Goal: Task Accomplishment & Management: Manage account settings

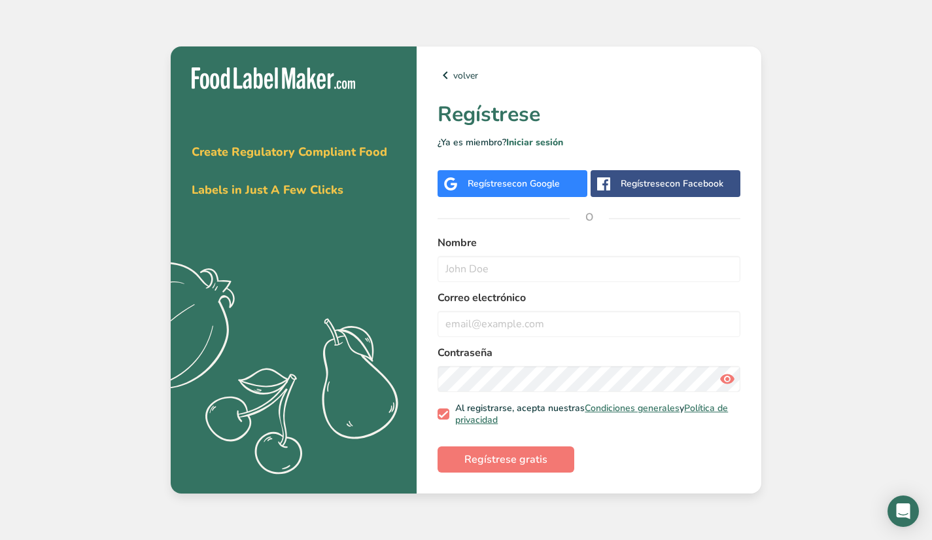
click at [528, 173] on div "Regístrese con Google" at bounding box center [513, 183] width 150 height 27
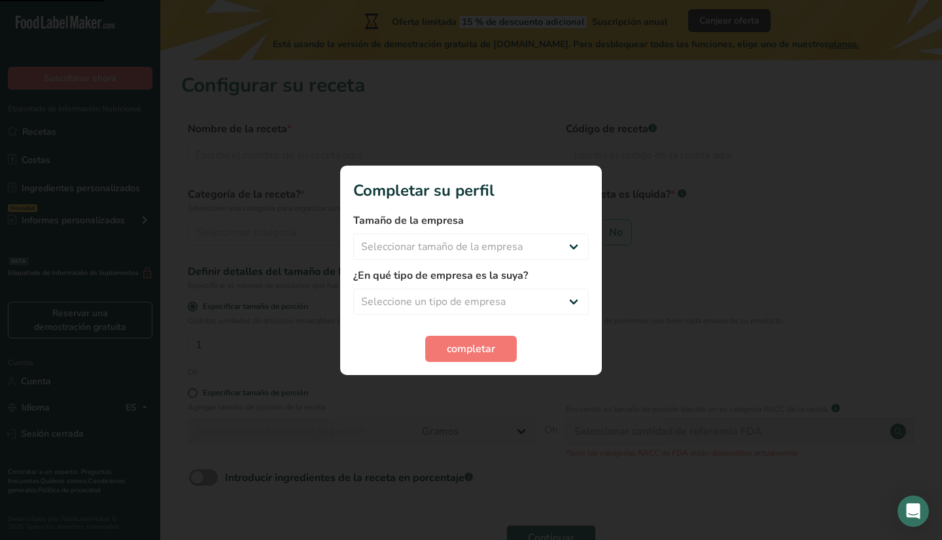
click at [503, 233] on div "Tamaño de la empresa Seleccionar tamaño de la empresa Menos de 10 empleados De …" at bounding box center [471, 236] width 236 height 47
click at [508, 247] on select "Seleccionar tamaño de la empresa Menos de 10 empleados De 10 a 50 empleados De …" at bounding box center [471, 247] width 236 height 26
select select "1"
click at [353, 234] on select "Seleccionar tamaño de la empresa Menos de 10 empleados De 10 a 50 empleados De …" at bounding box center [471, 247] width 236 height 26
click at [502, 236] on select "Menos de 10 empleados De 10 a 50 empleados De 51 a 500 empleados Más de 500 emp…" at bounding box center [471, 247] width 236 height 26
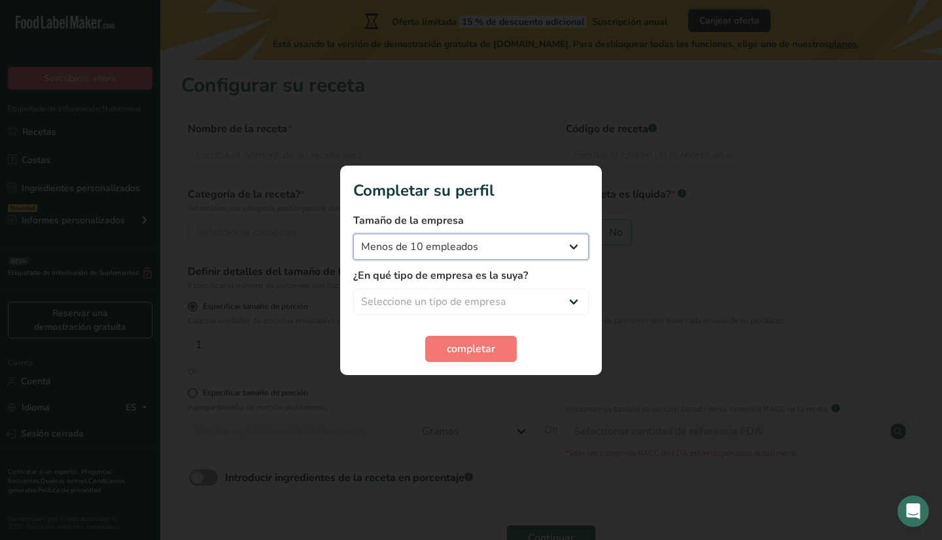
click at [353, 234] on select "Menos de 10 empleados De 10 a 50 empleados De 51 a 500 empleados Más de 500 emp…" at bounding box center [471, 247] width 236 height 26
click at [478, 300] on select "Seleccione un tipo de empresa Fabricante de alimentos envasados Restaurante y c…" at bounding box center [471, 302] width 236 height 26
select select "1"
click at [353, 289] on select "Seleccione un tipo de empresa Fabricante de alimentos envasados Restaurante y c…" at bounding box center [471, 302] width 236 height 26
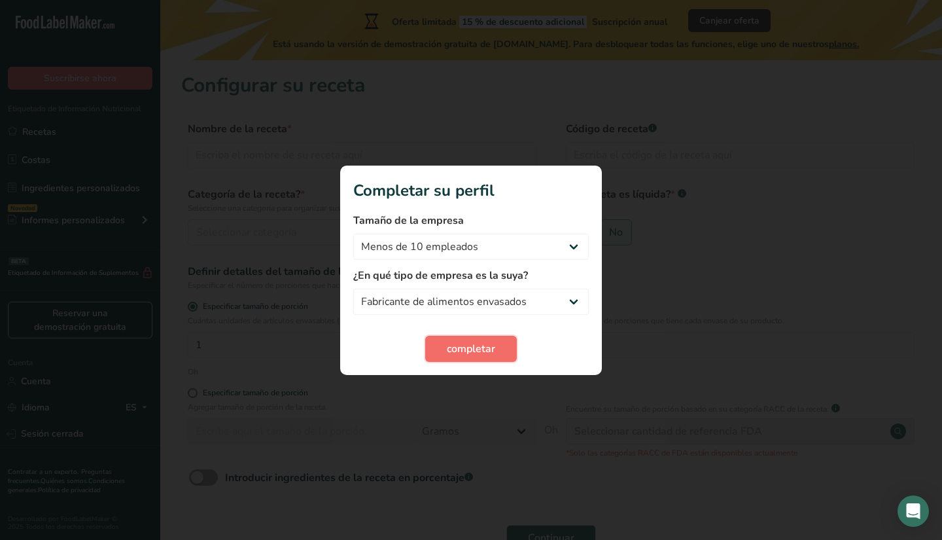
click at [474, 349] on font "completar" at bounding box center [471, 349] width 48 height 14
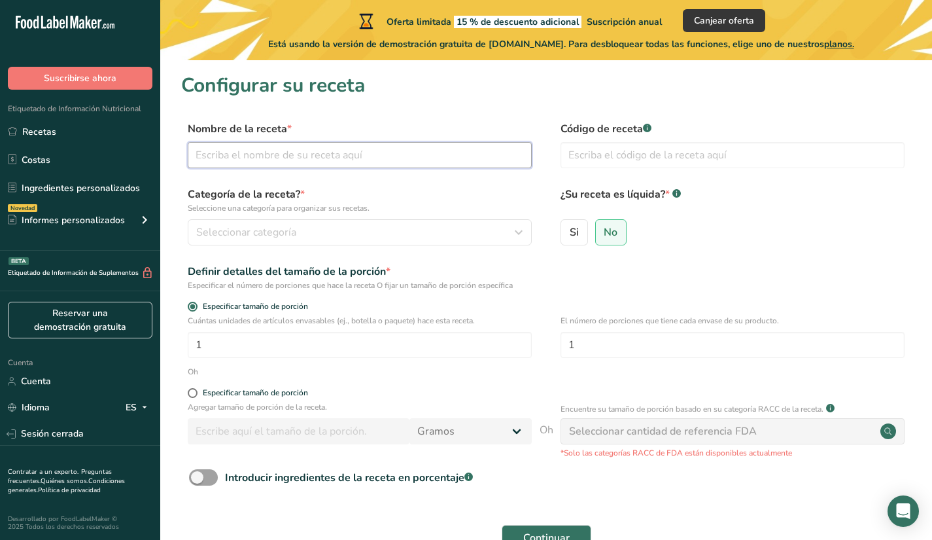
click at [359, 164] on input "text" at bounding box center [360, 155] width 344 height 26
click at [364, 154] on input "text" at bounding box center [360, 155] width 344 height 26
type input "[PERSON_NAME]"
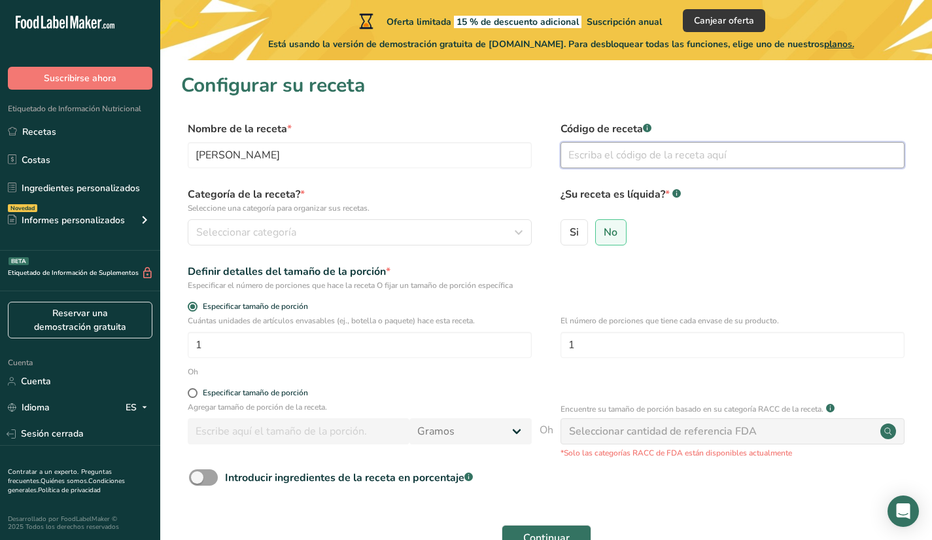
click at [642, 149] on input "text" at bounding box center [733, 155] width 344 height 26
type input "5"
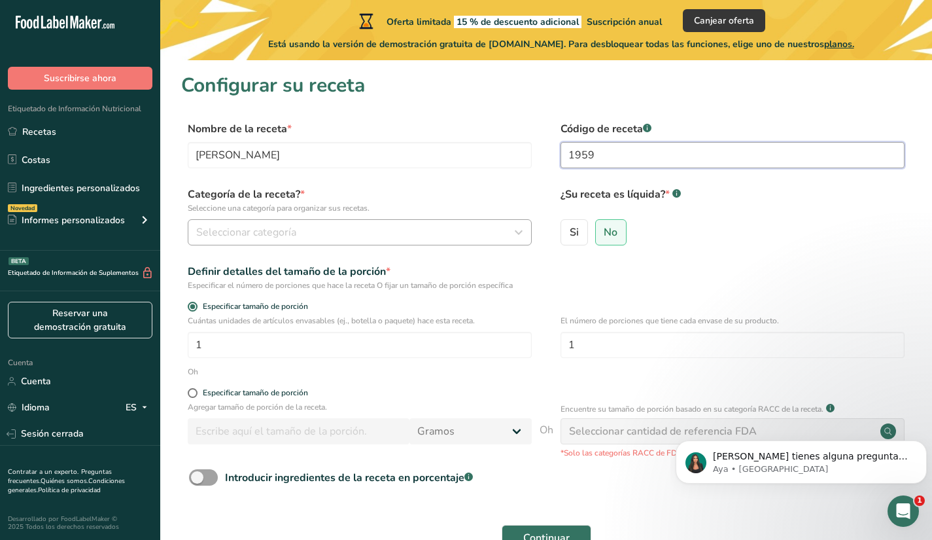
type input "1959"
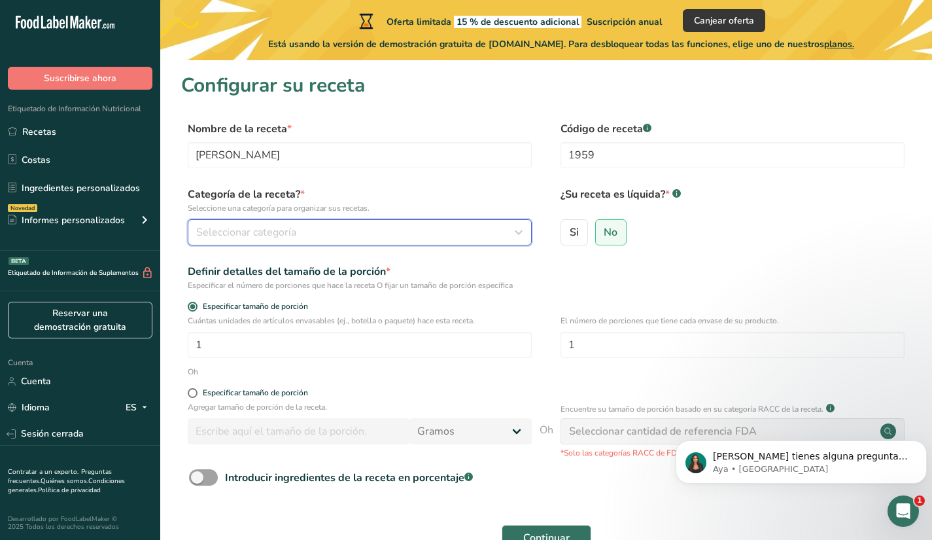
click at [280, 231] on font "Seleccionar categoría" at bounding box center [246, 232] width 100 height 14
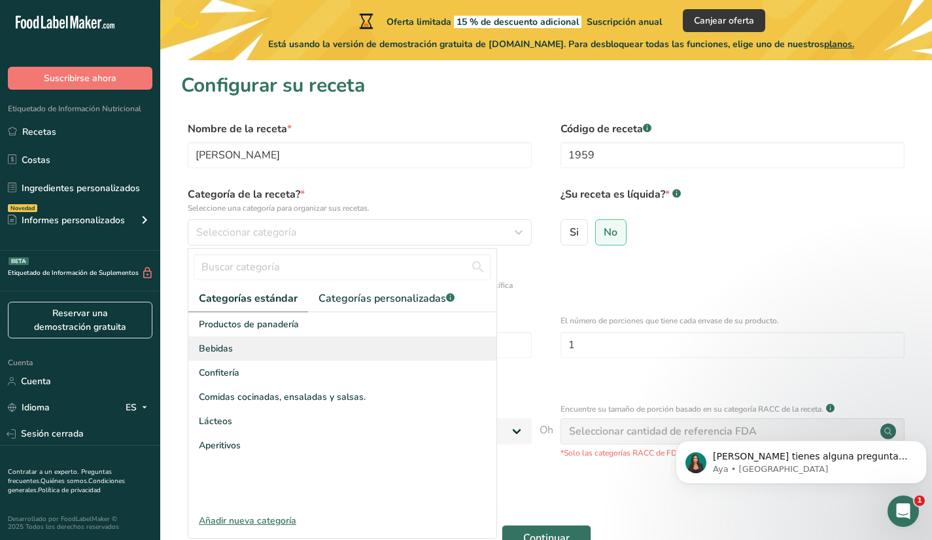
click at [327, 351] on div "Bebidas" at bounding box center [342, 348] width 308 height 24
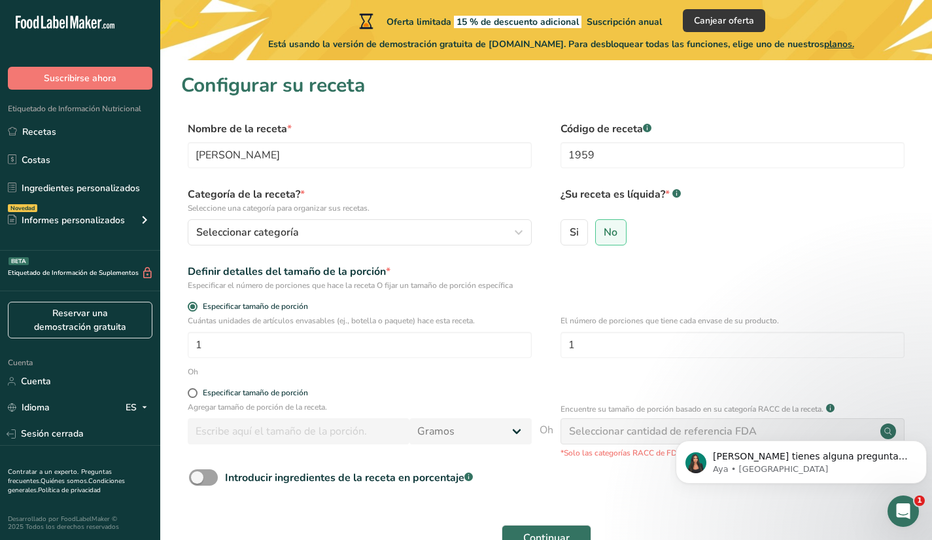
scroll to position [65, 0]
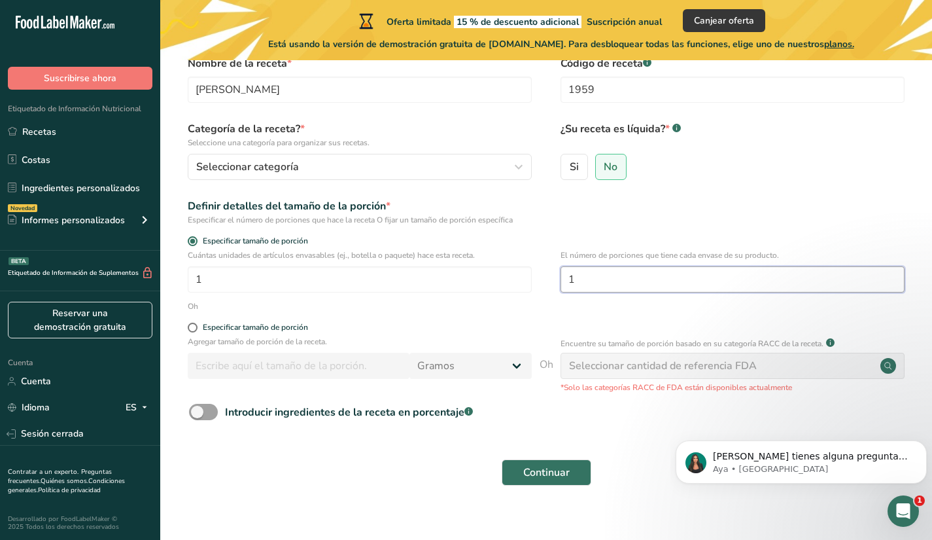
click at [656, 279] on input "1" at bounding box center [733, 279] width 344 height 26
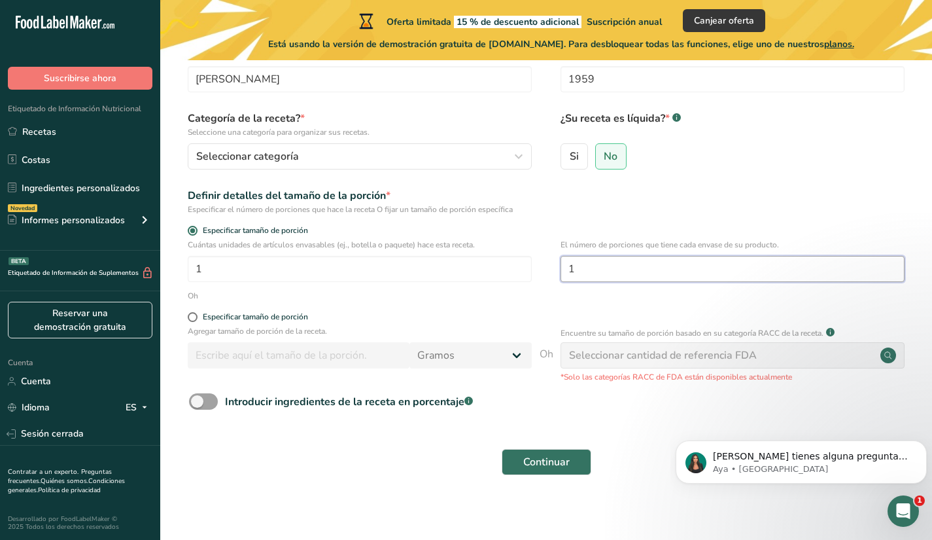
scroll to position [82, 0]
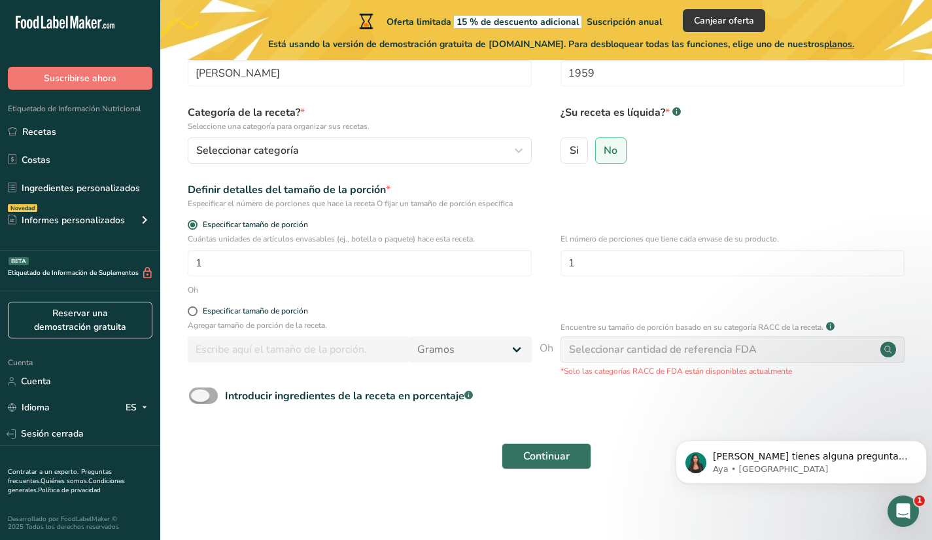
click at [212, 392] on span at bounding box center [203, 395] width 29 height 16
click at [198, 392] on input "Introducir ingredientes de la receta en porcentaje .a-a{fill:#347362;}.b-a{fill…" at bounding box center [193, 395] width 9 height 9
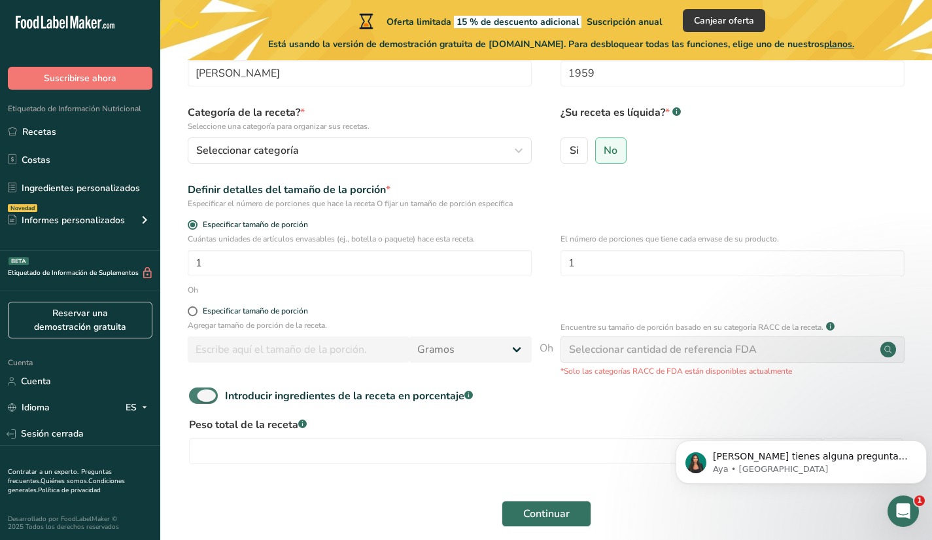
click at [213, 392] on span at bounding box center [203, 395] width 29 height 16
click at [198, 392] on input "Introducir ingredientes de la receta en porcentaje .a-a{fill:#347362;}.b-a{fill…" at bounding box center [193, 395] width 9 height 9
checkbox input "false"
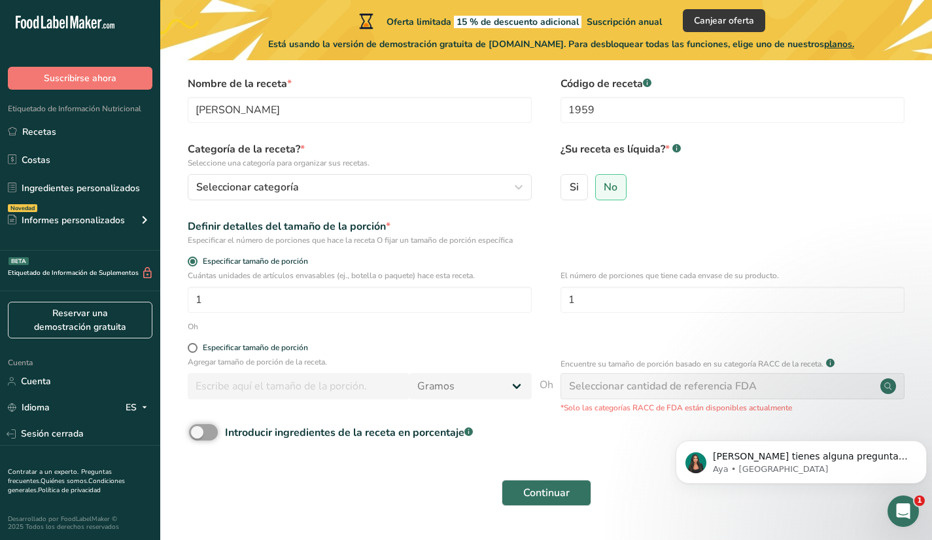
scroll to position [65, 0]
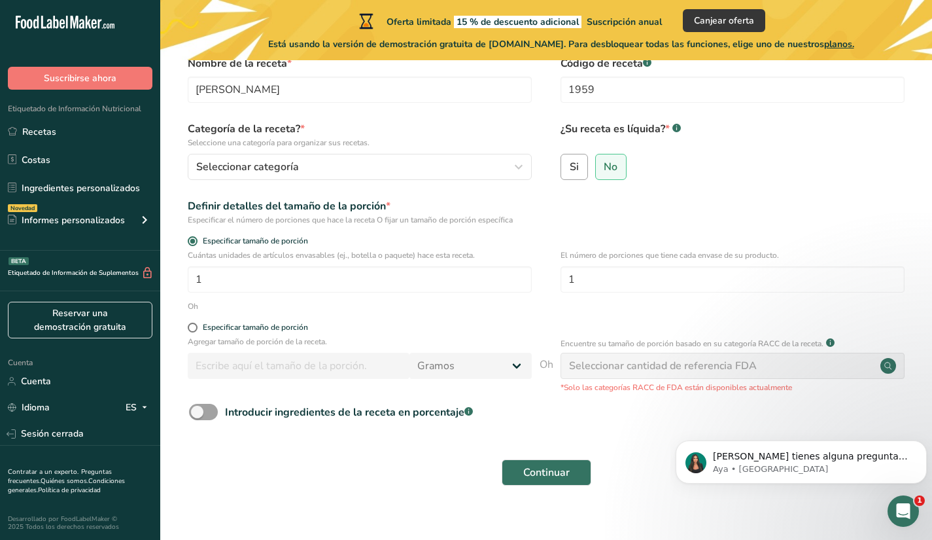
click at [575, 163] on font "Si" at bounding box center [574, 167] width 9 height 14
click at [570, 163] on input "Si" at bounding box center [565, 166] width 9 height 9
radio input "true"
radio input "false"
select select "22"
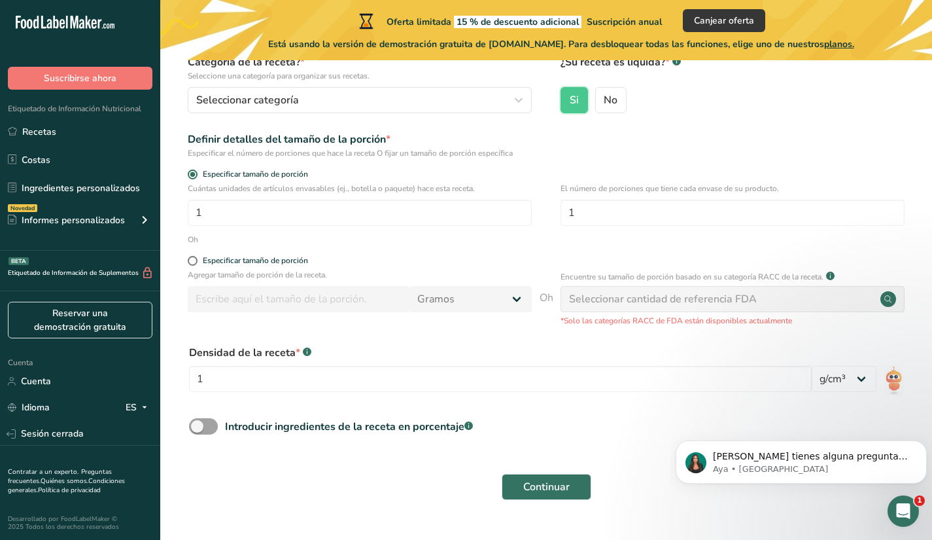
scroll to position [163, 0]
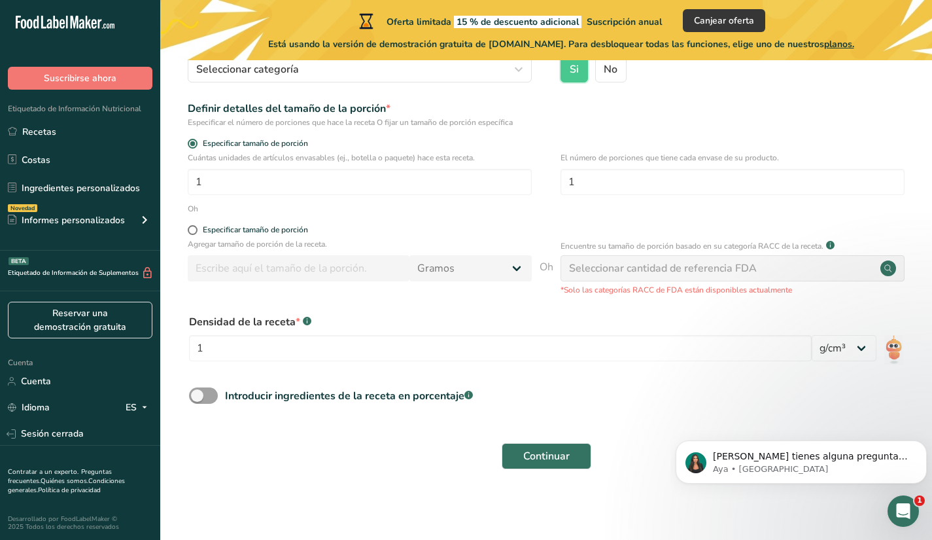
click at [715, 264] on font "Seleccionar cantidad de referencia FDA" at bounding box center [663, 268] width 188 height 14
click at [561, 457] on font "Continuar" at bounding box center [546, 456] width 46 height 14
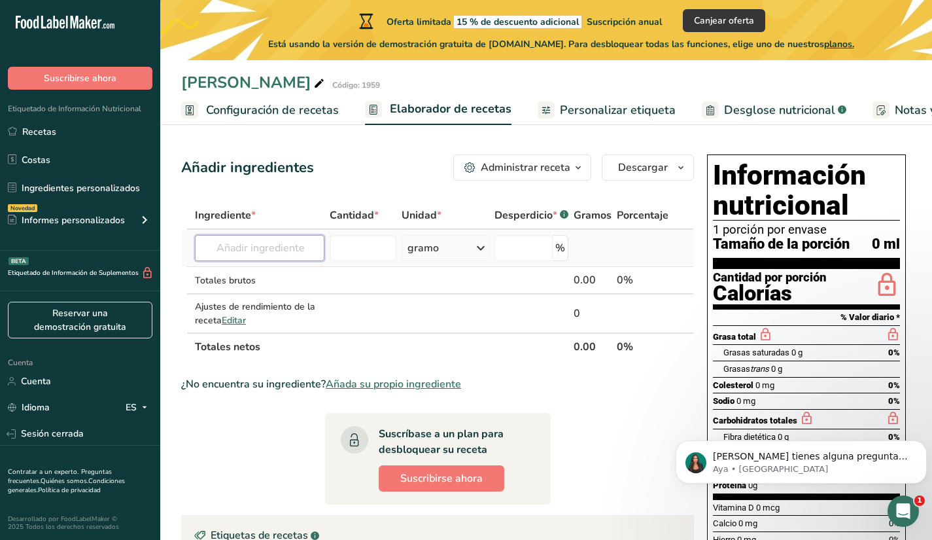
click at [279, 243] on input "text" at bounding box center [260, 248] width 130 height 26
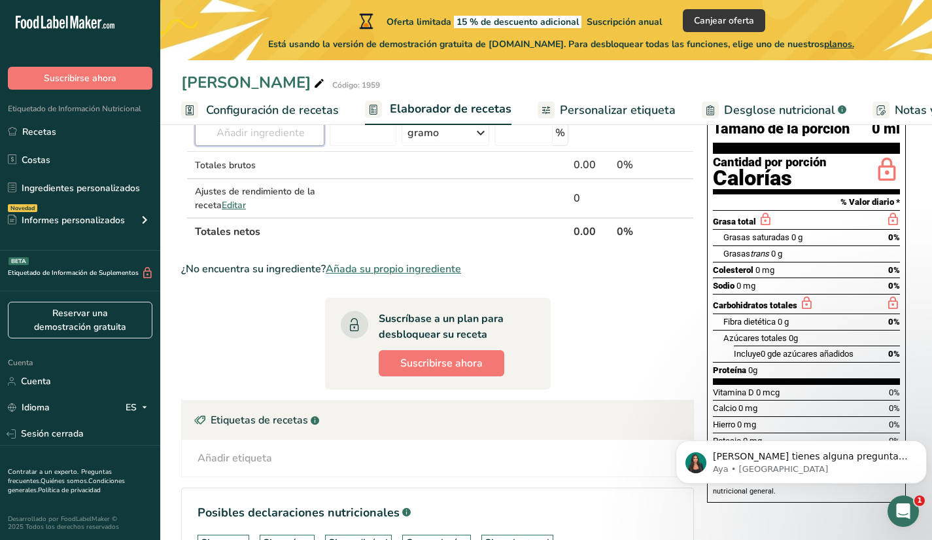
scroll to position [131, 0]
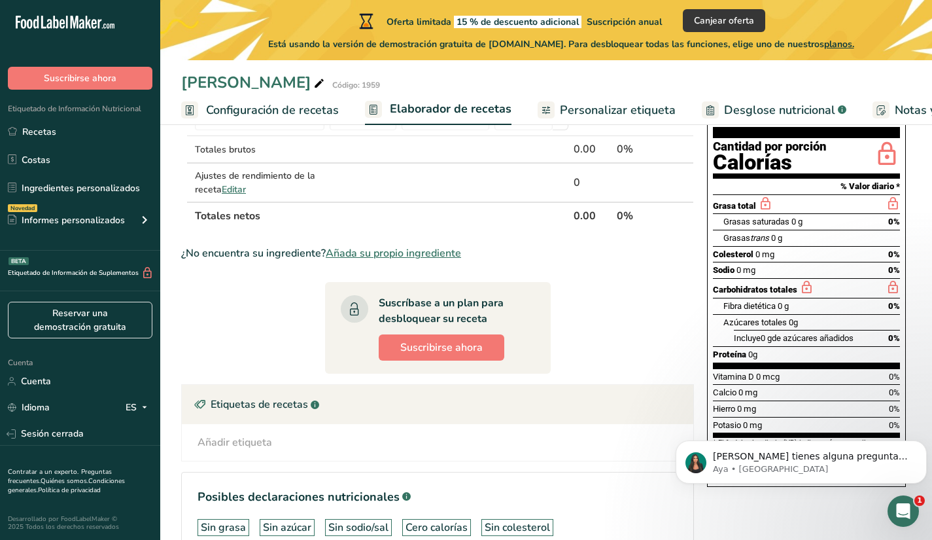
click at [839, 285] on div "Carbohidratos totales" at bounding box center [806, 288] width 187 height 20
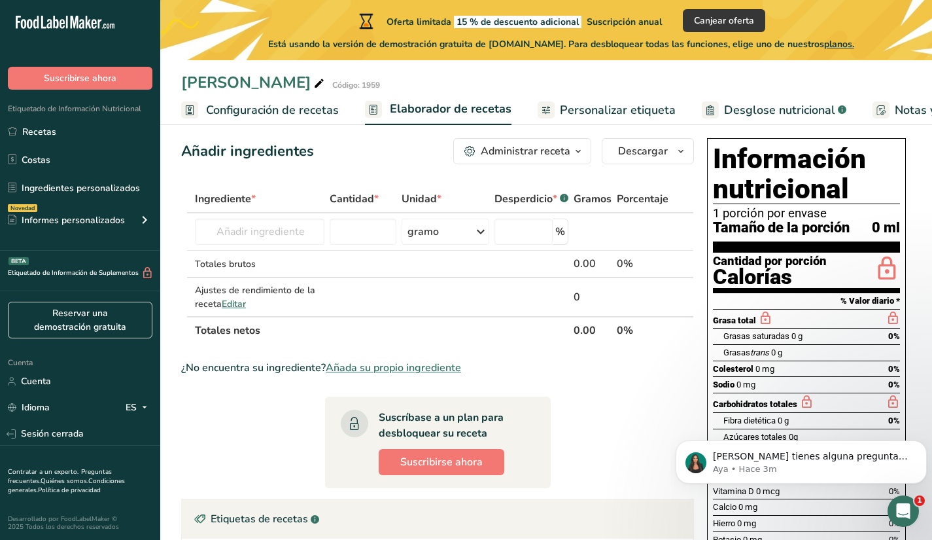
scroll to position [0, 0]
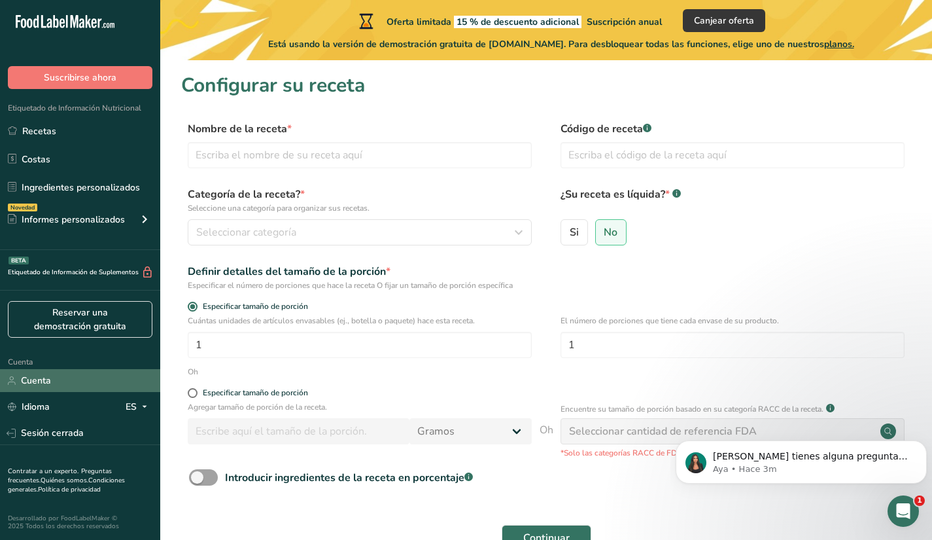
click at [67, 374] on link "Cuenta" at bounding box center [80, 380] width 160 height 23
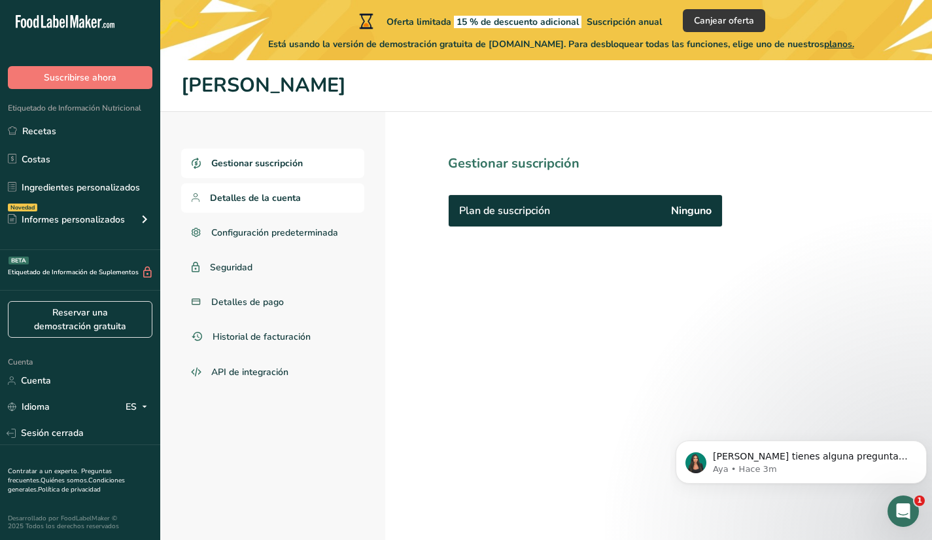
click at [280, 204] on span "Detalles de la cuenta" at bounding box center [255, 198] width 91 height 14
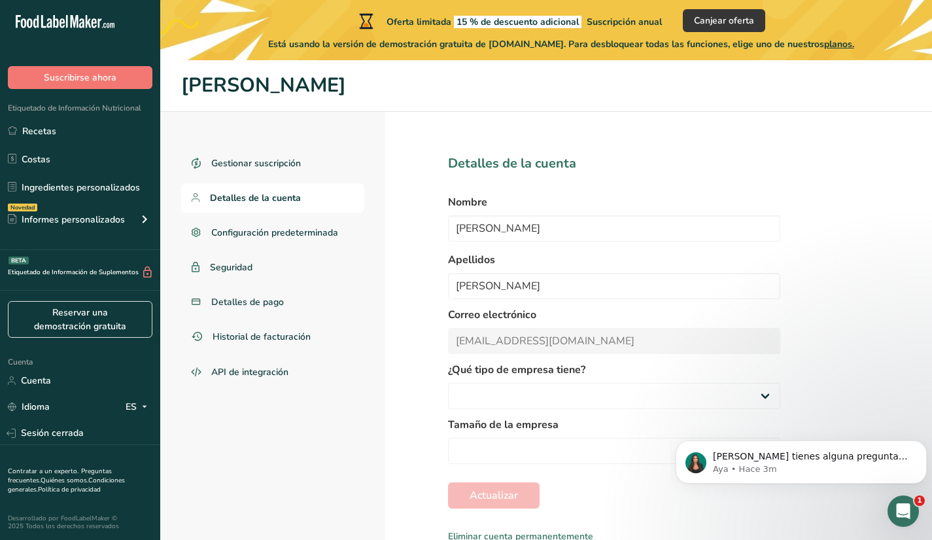
select select
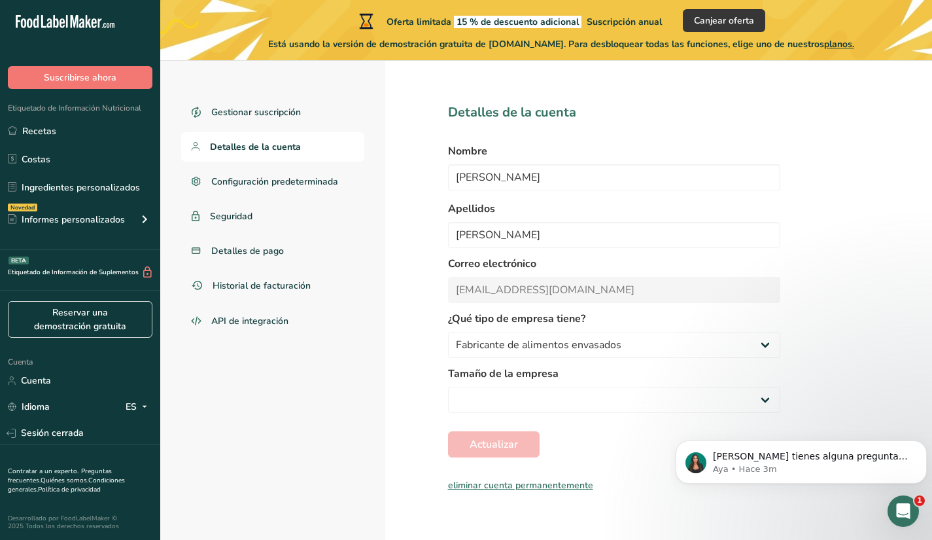
scroll to position [60, 0]
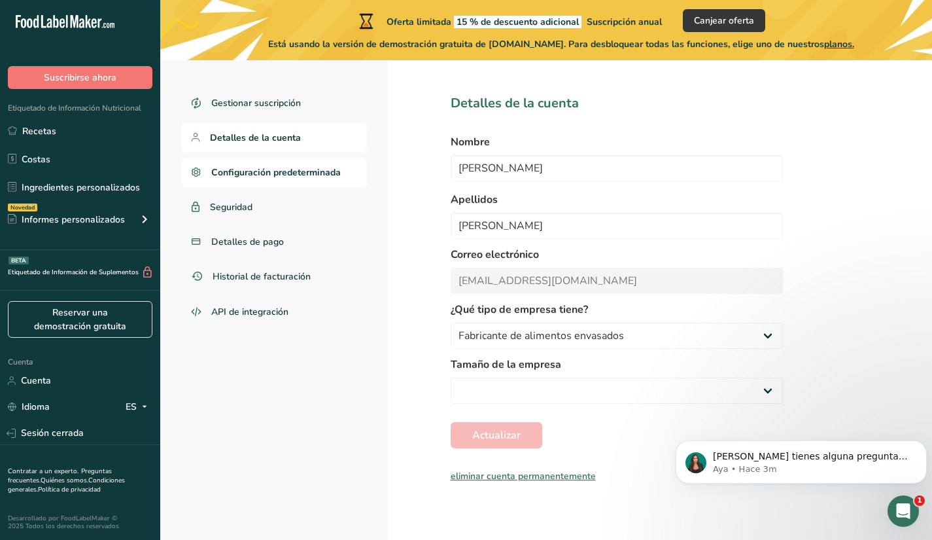
click at [260, 186] on link "Configuración predeterminada" at bounding box center [274, 172] width 186 height 29
select select
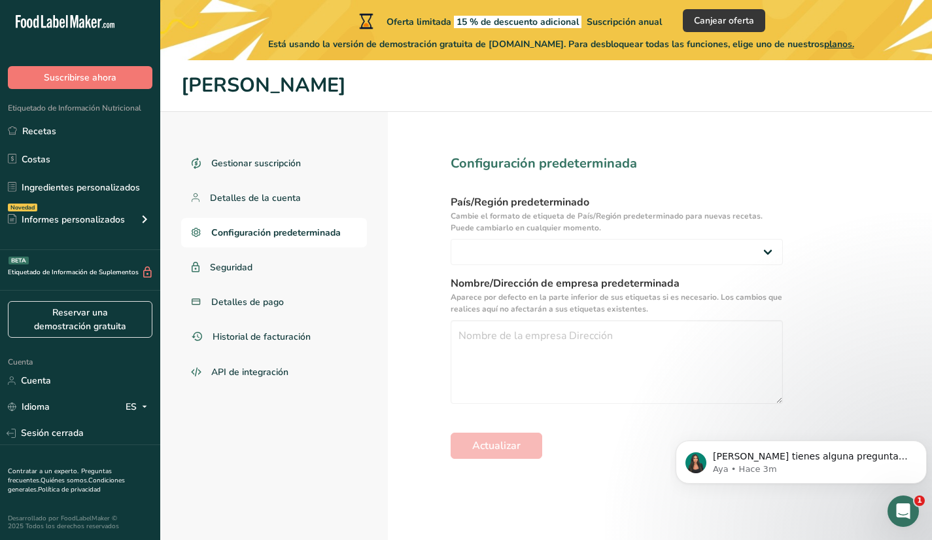
scroll to position [60, 0]
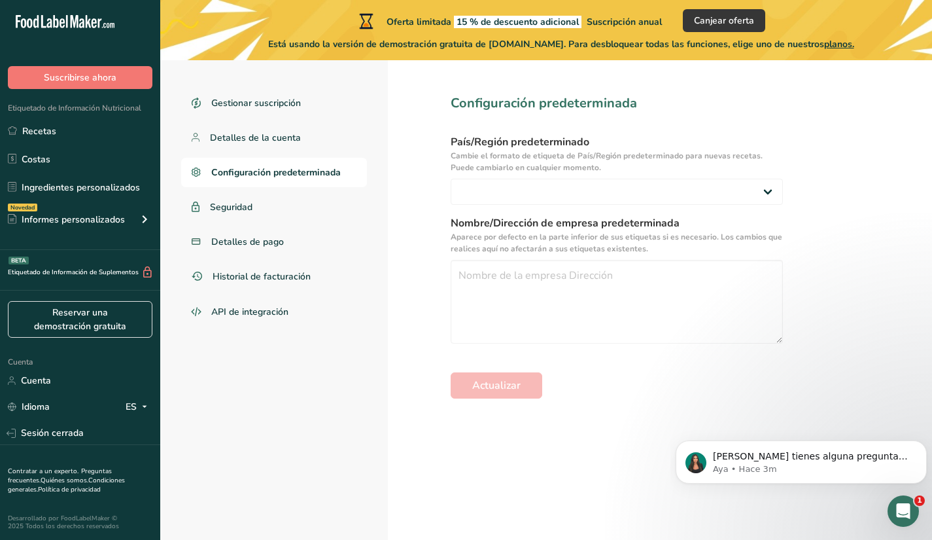
click at [804, 383] on section "Configuración predeterminada País/Región predeterminado Cambie el formato de et…" at bounding box center [617, 296] width 458 height 488
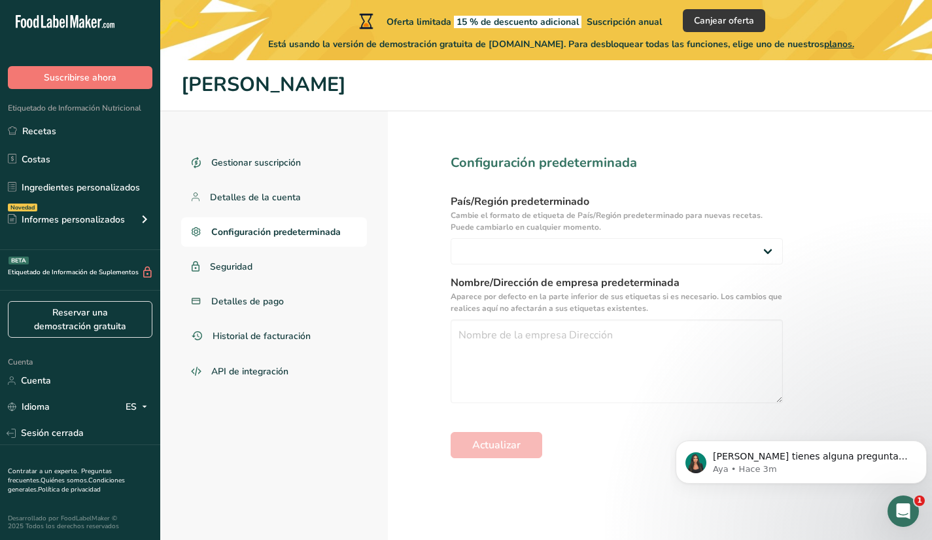
scroll to position [0, 0]
click at [293, 264] on link "Seguridad" at bounding box center [274, 267] width 186 height 29
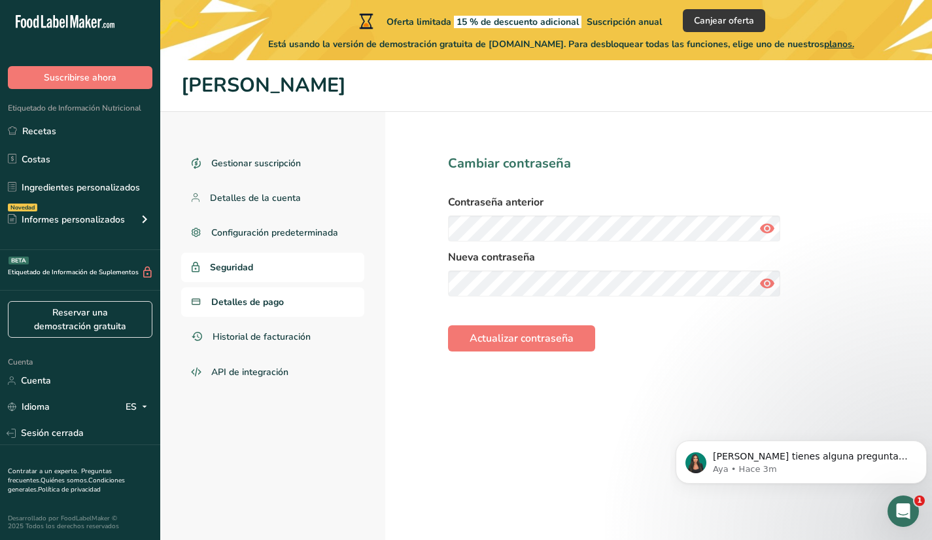
click at [302, 306] on link "Detalles de pago" at bounding box center [272, 301] width 183 height 29
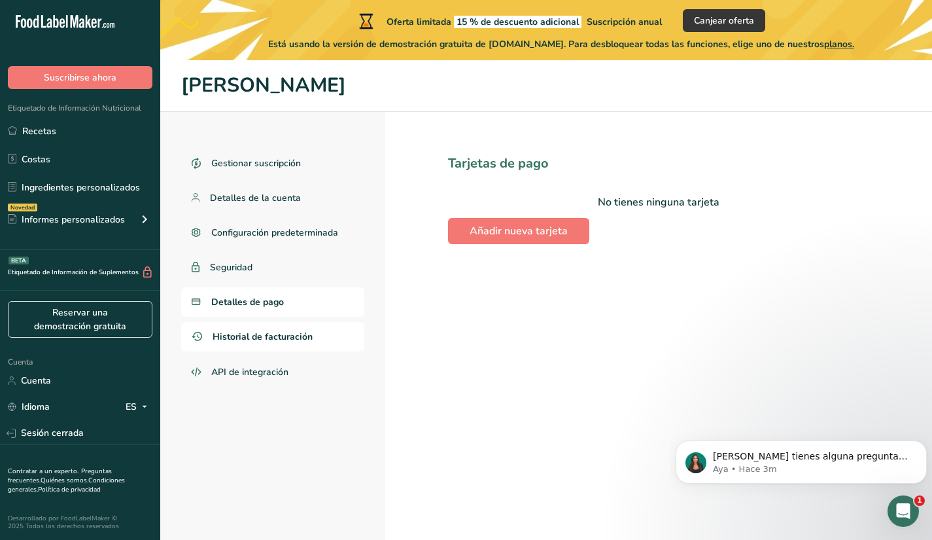
click at [309, 343] on link "Historial de facturación" at bounding box center [272, 336] width 183 height 29
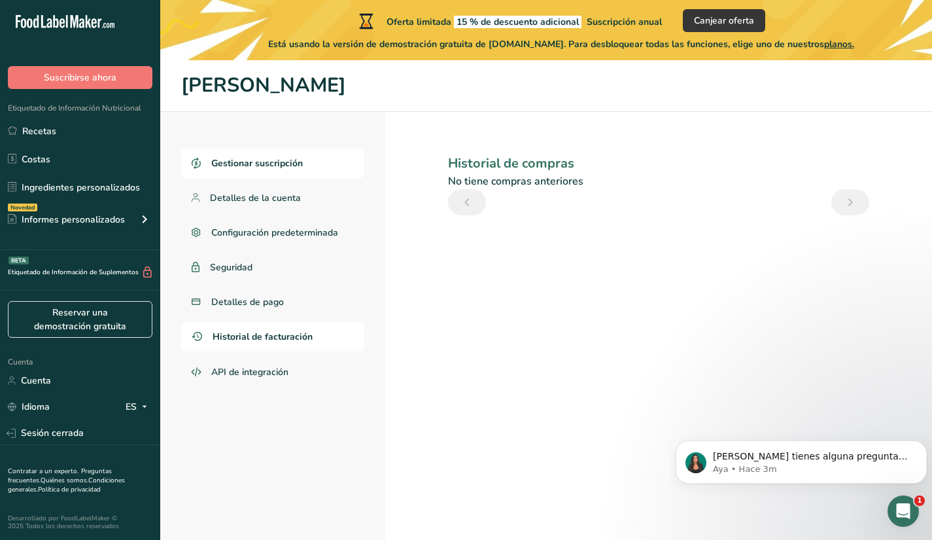
click at [237, 157] on font "Gestionar suscripción" at bounding box center [257, 163] width 92 height 12
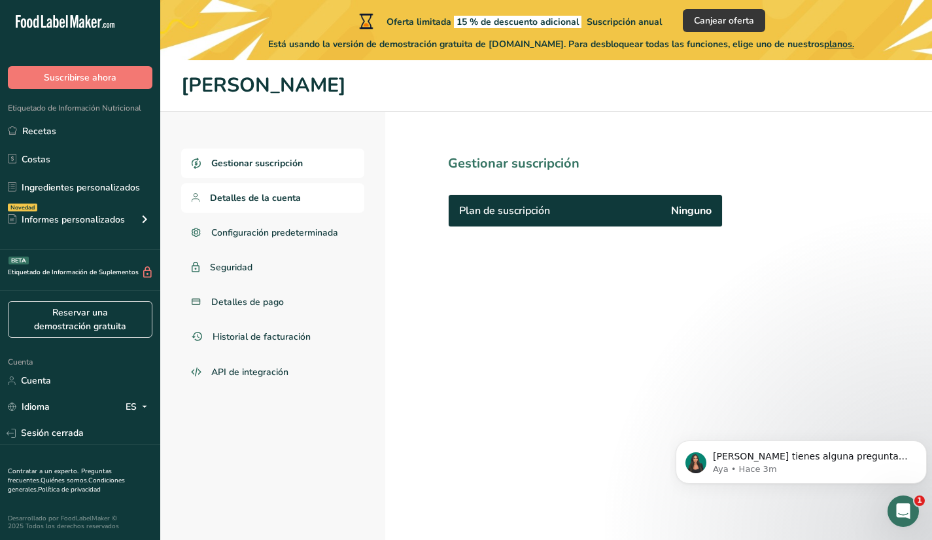
click at [249, 204] on span "Detalles de la cuenta" at bounding box center [255, 198] width 91 height 14
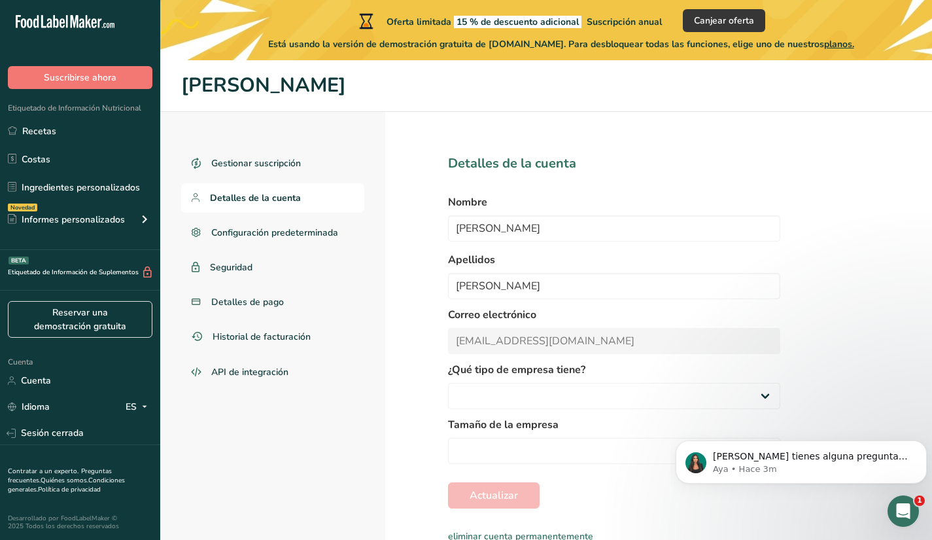
select select
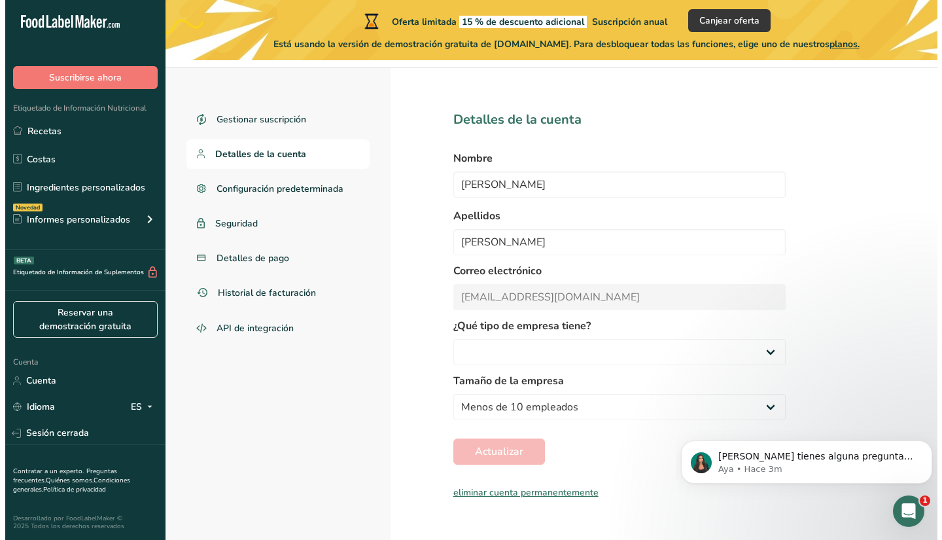
scroll to position [60, 0]
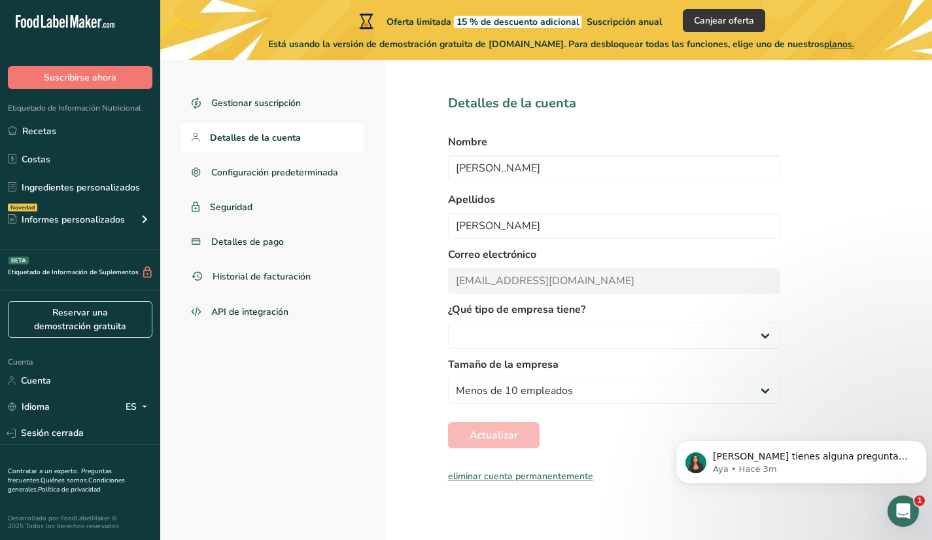
click at [563, 470] on font "eliminar cuenta permanentemente" at bounding box center [520, 476] width 145 height 12
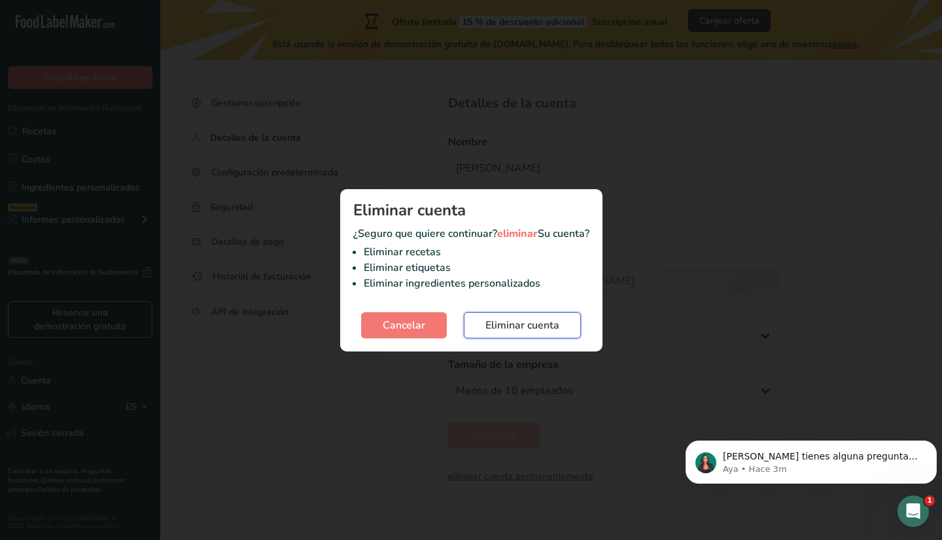
click at [506, 334] on button "Eliminar cuenta" at bounding box center [522, 325] width 117 height 26
